Goal: Information Seeking & Learning: Learn about a topic

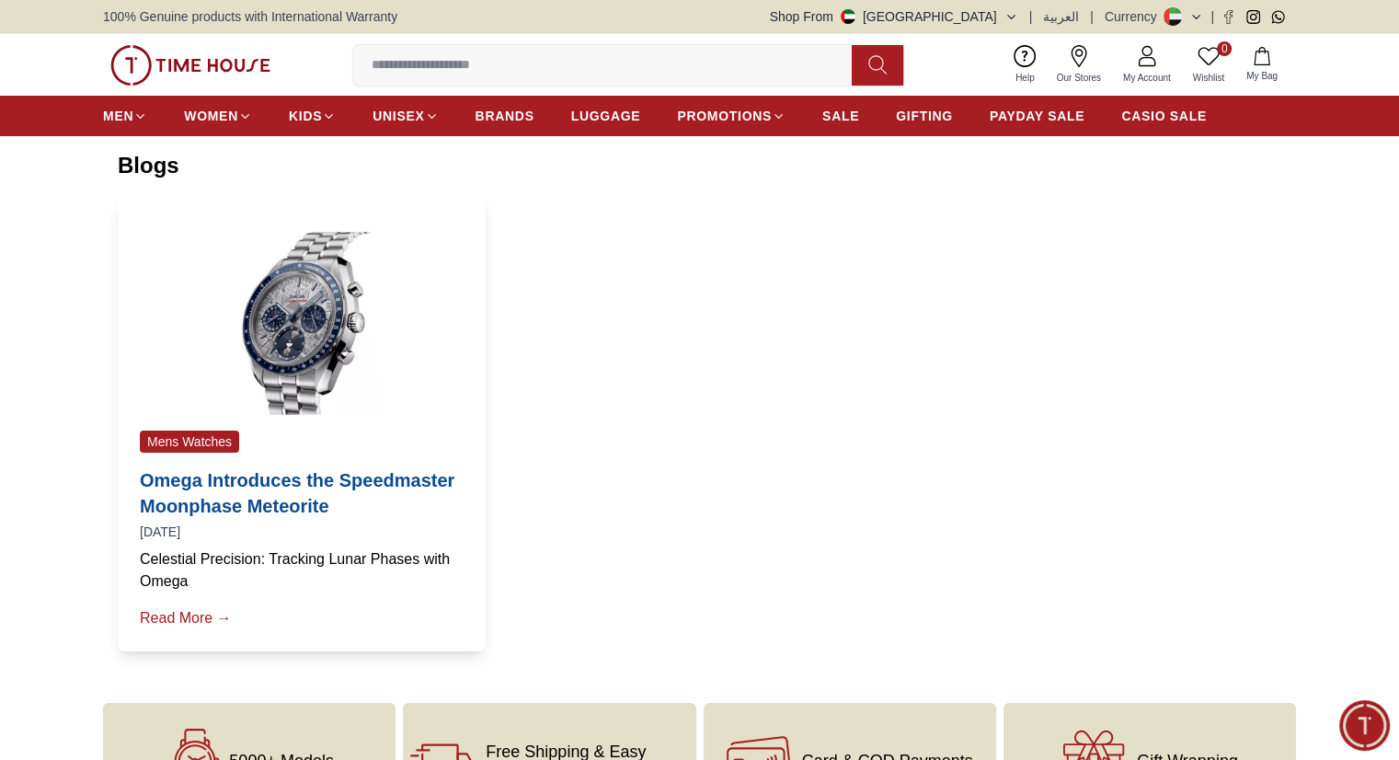
drag, startPoint x: 0, startPoint y: 0, endPoint x: 247, endPoint y: 446, distance: 509.7
click at [239, 444] on span "Mens Watches" at bounding box center [189, 441] width 99 height 22
click at [247, 629] on link "Read More →" at bounding box center [302, 618] width 324 height 22
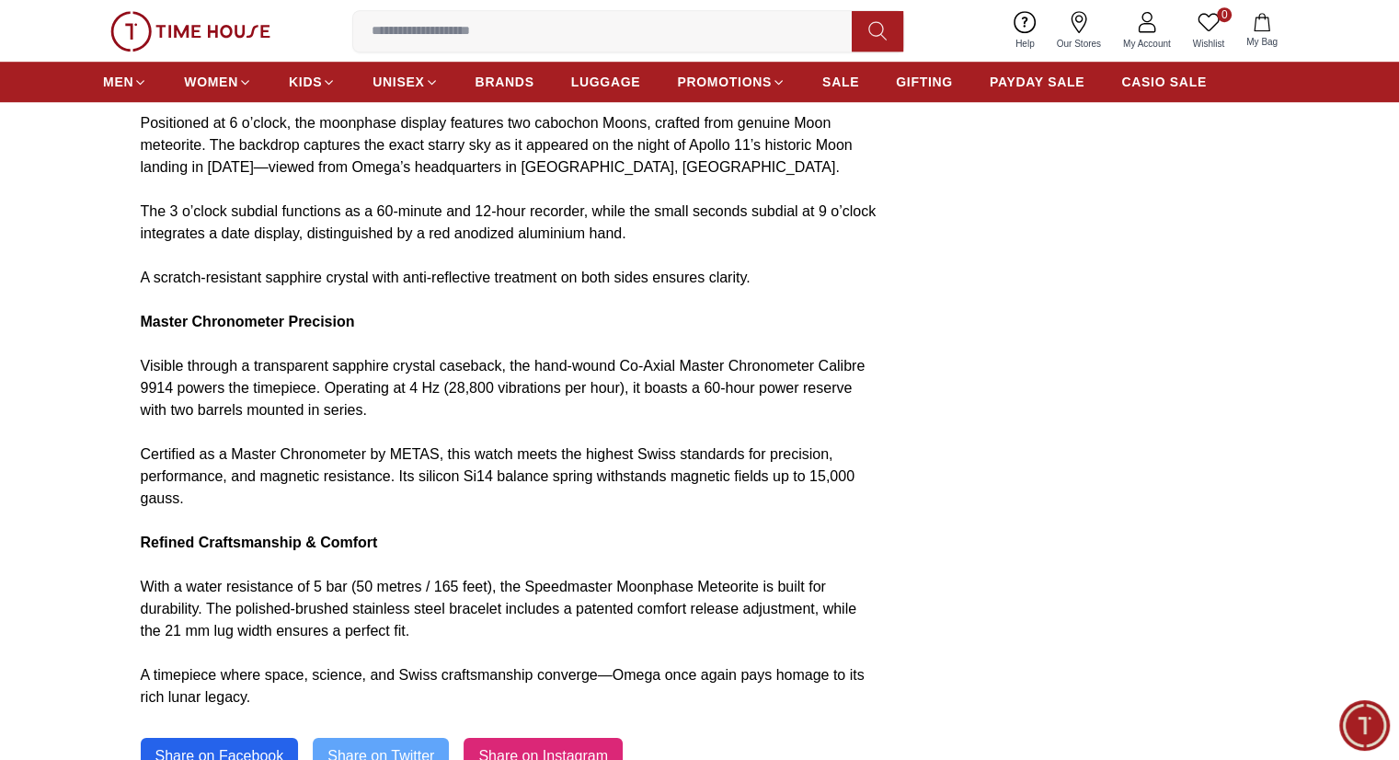
scroll to position [1380, 0]
